Goal: Task Accomplishment & Management: Check status

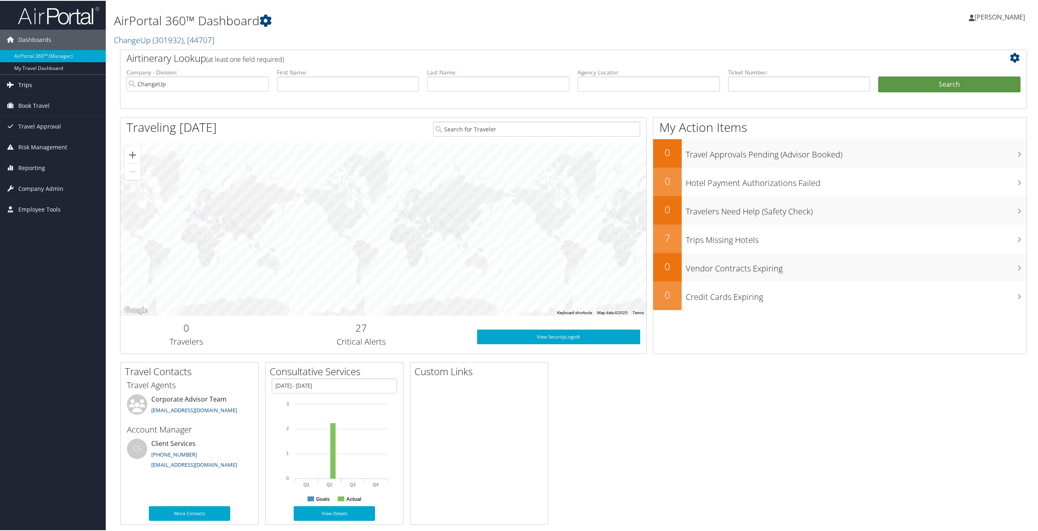
click at [18, 79] on span "Trips" at bounding box center [25, 84] width 14 height 20
click at [35, 112] on link "Current/Future Trips" at bounding box center [53, 113] width 106 height 12
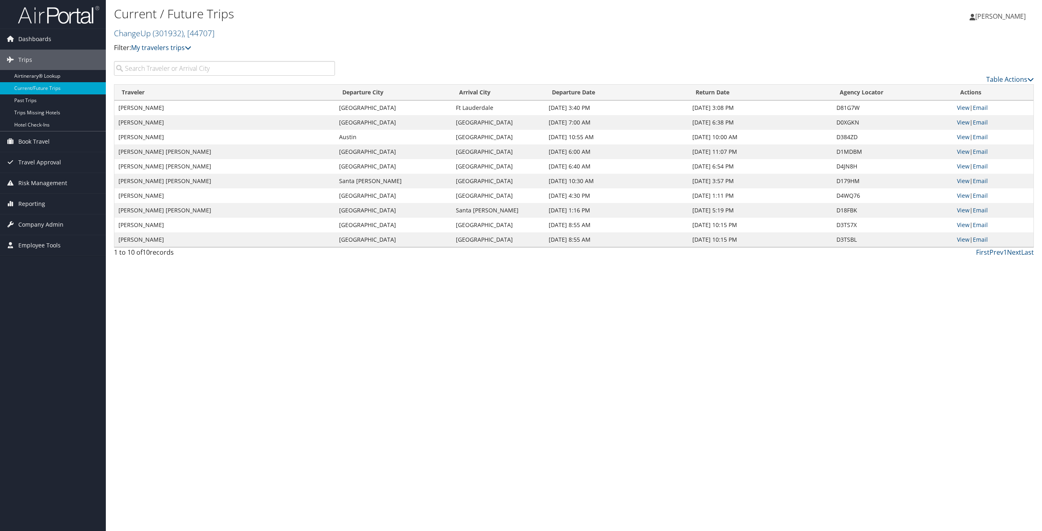
click at [155, 71] on input "search" at bounding box center [224, 68] width 221 height 15
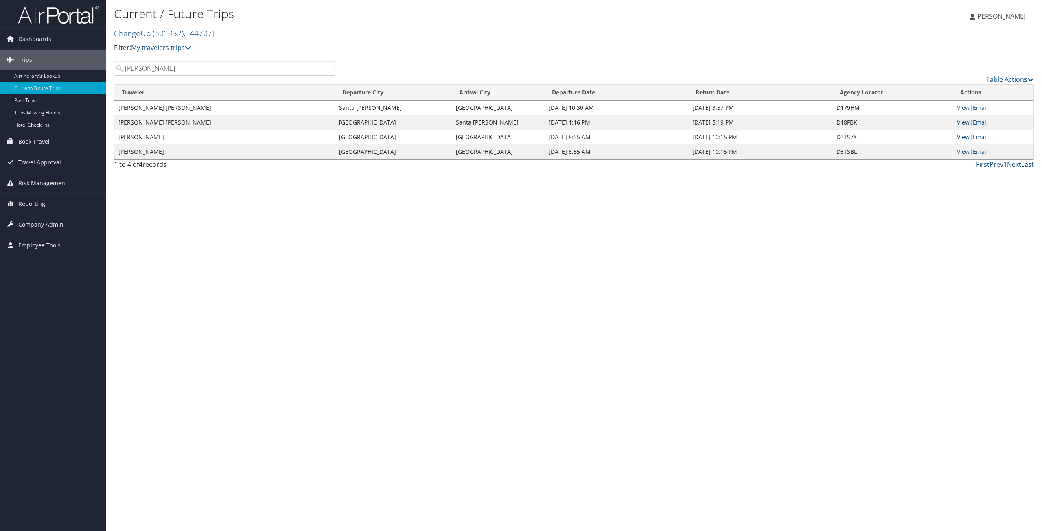
type input "[PERSON_NAME]"
